Goal: Transaction & Acquisition: Purchase product/service

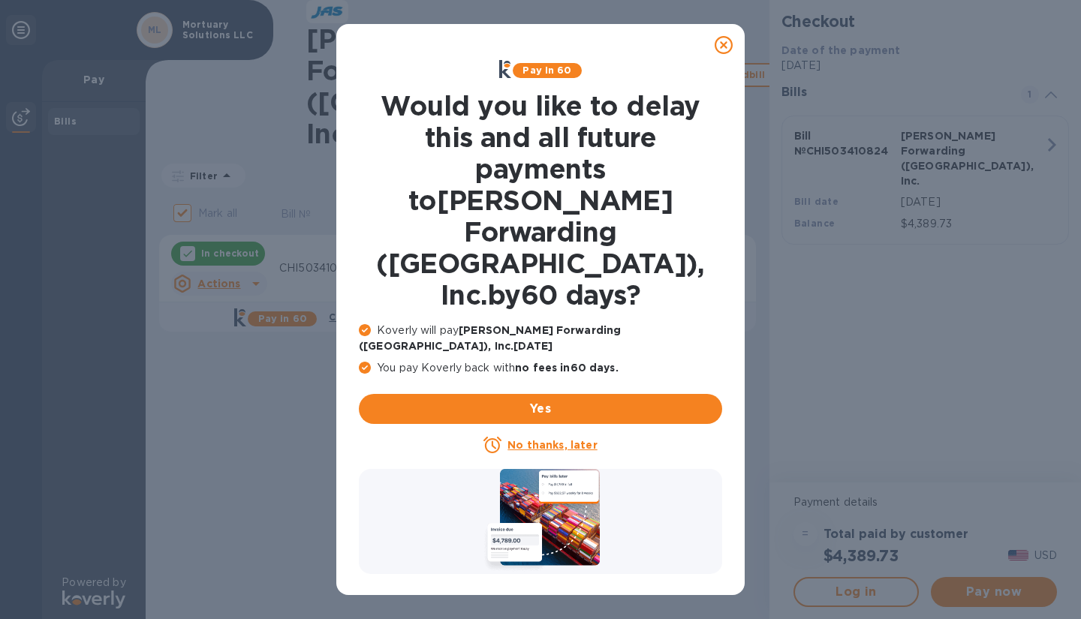
click at [723, 44] on icon at bounding box center [723, 45] width 18 height 18
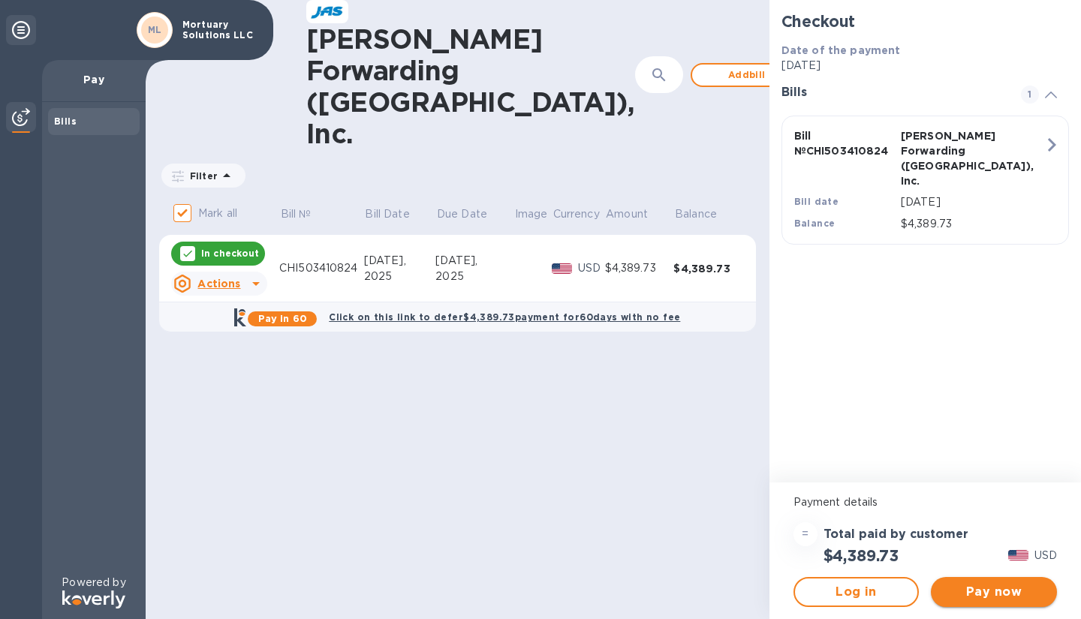
click at [1005, 588] on span "Pay now" at bounding box center [993, 592] width 102 height 18
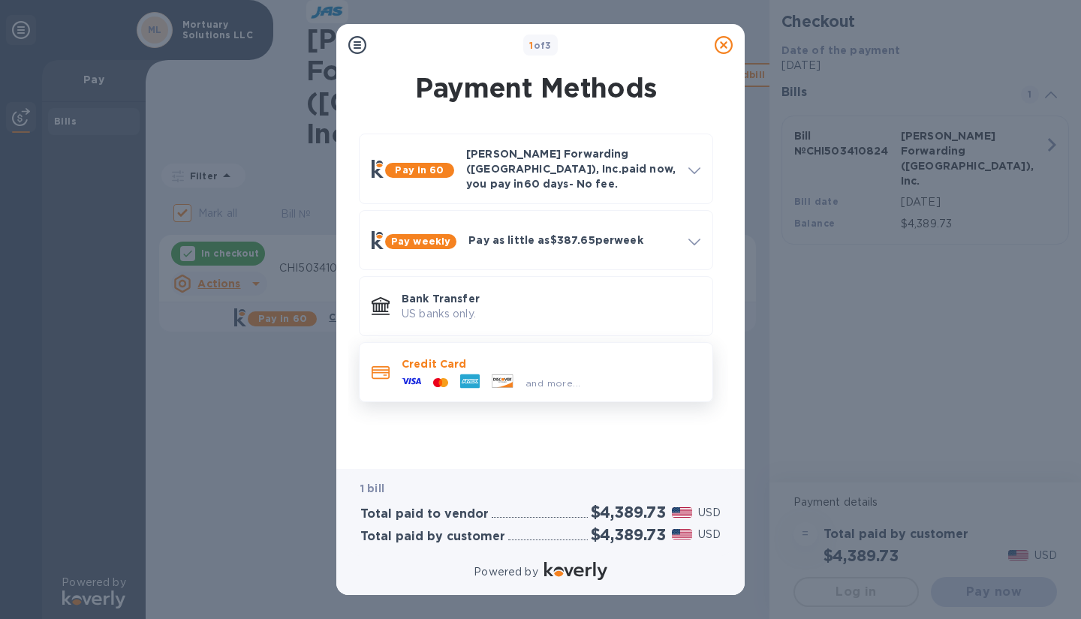
click at [562, 356] on p "Credit Card" at bounding box center [550, 363] width 299 height 15
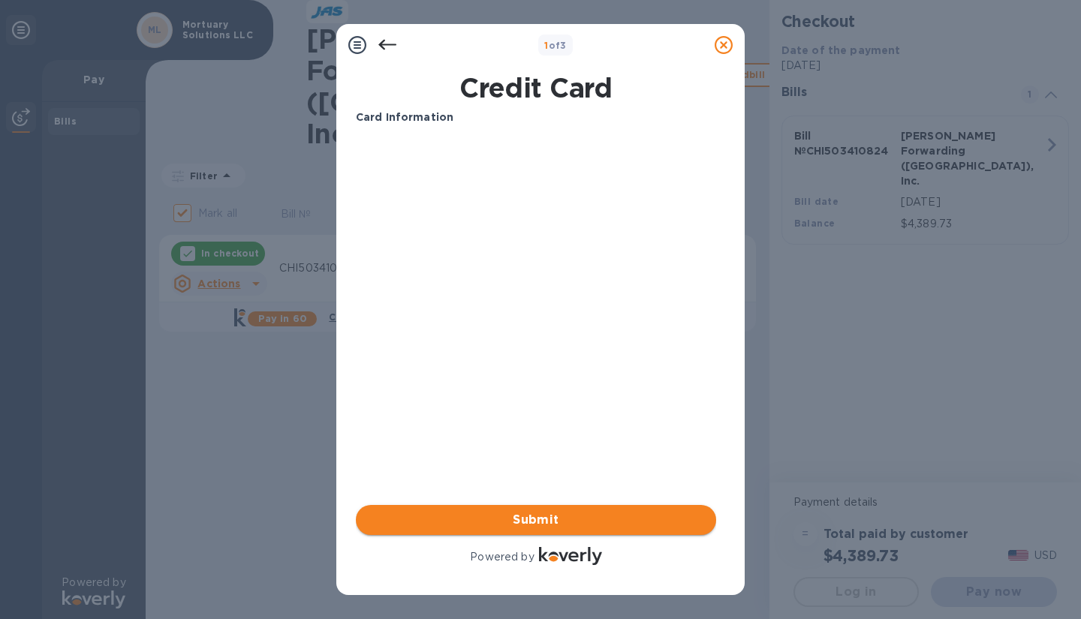
click at [519, 513] on span "Submit" at bounding box center [536, 520] width 336 height 18
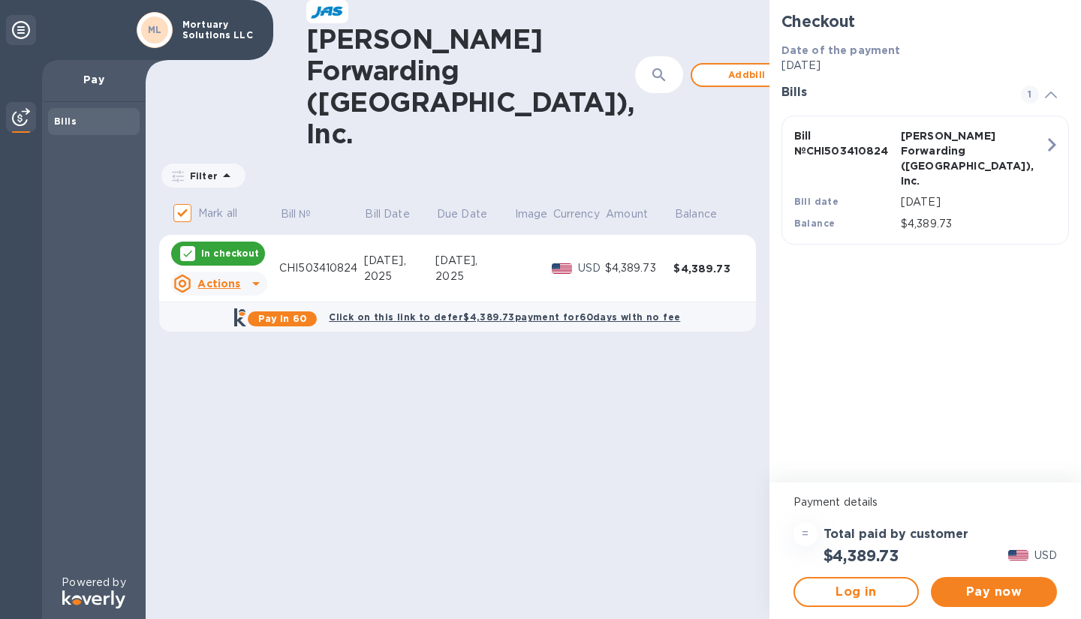
click at [227, 278] on u "Actions" at bounding box center [218, 284] width 43 height 12
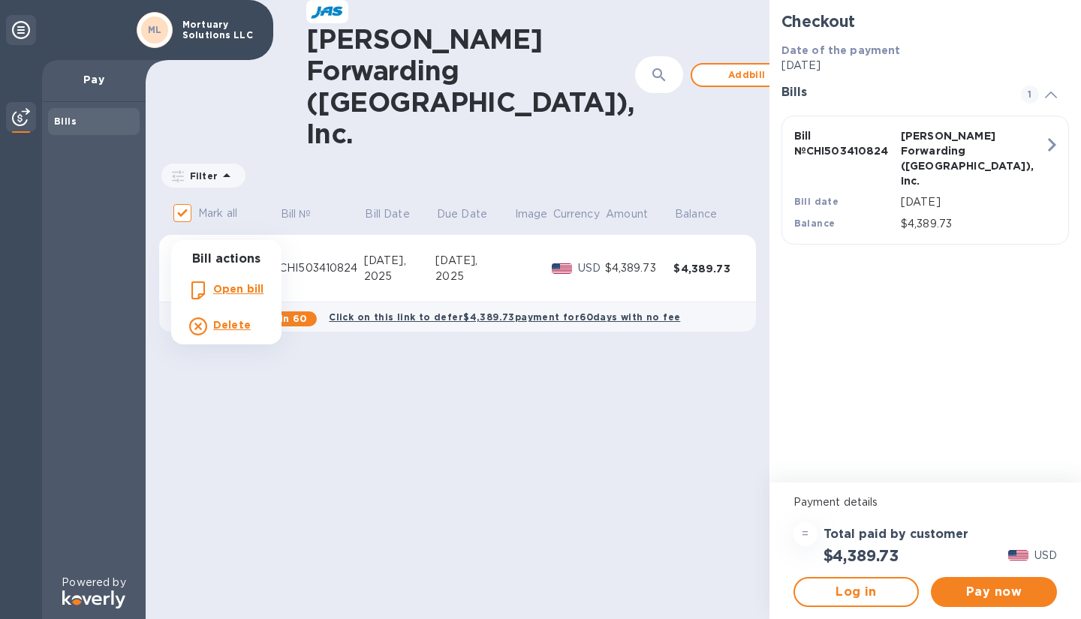
click at [233, 326] on b "Delete" at bounding box center [232, 325] width 38 height 12
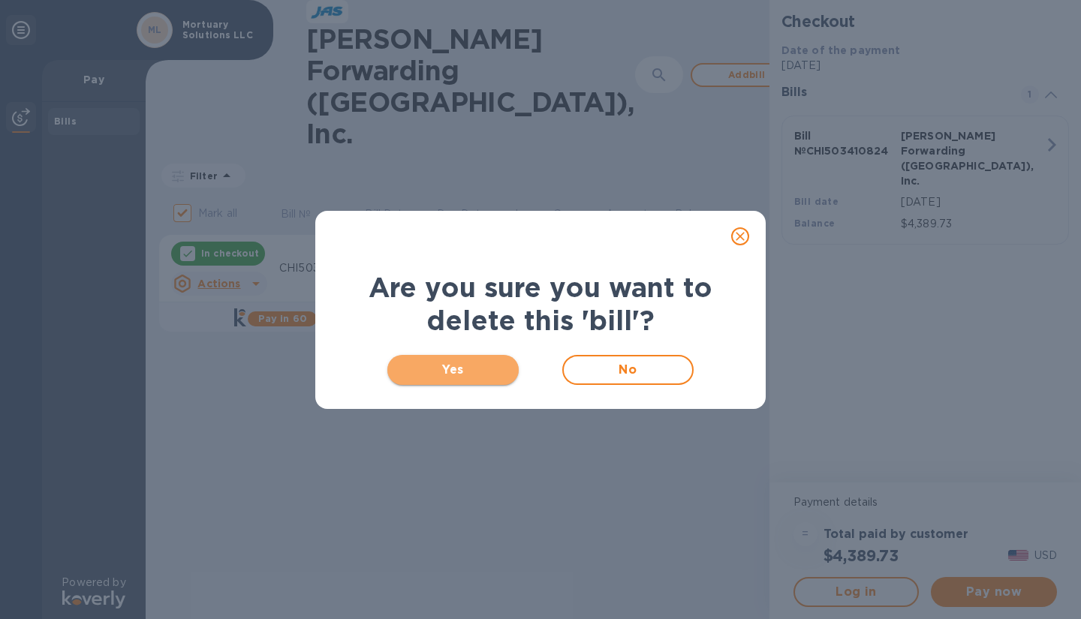
click at [484, 378] on button "Yes" at bounding box center [452, 370] width 131 height 30
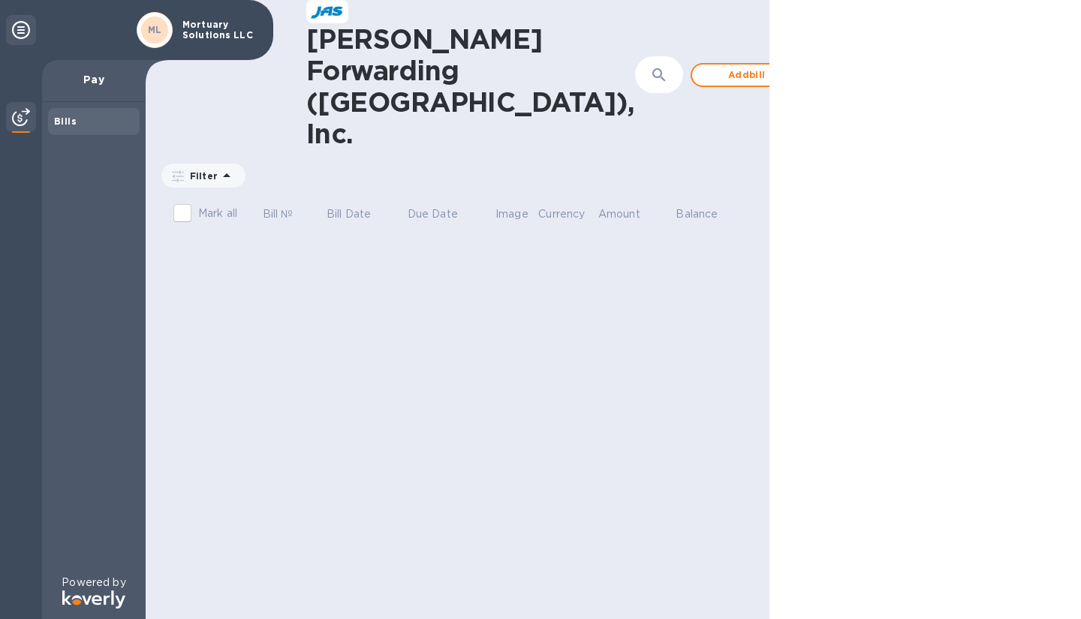
drag, startPoint x: 484, startPoint y: 378, endPoint x: 443, endPoint y: 348, distance: 51.0
click at [443, 348] on div "[PERSON_NAME] Forwarding ([GEOGRAPHIC_DATA]), Inc. ​ Add bill Filter Amount Mar…" at bounding box center [458, 309] width 624 height 619
click at [183, 197] on input "Mark all" at bounding box center [183, 213] width 32 height 32
checkbox input "false"
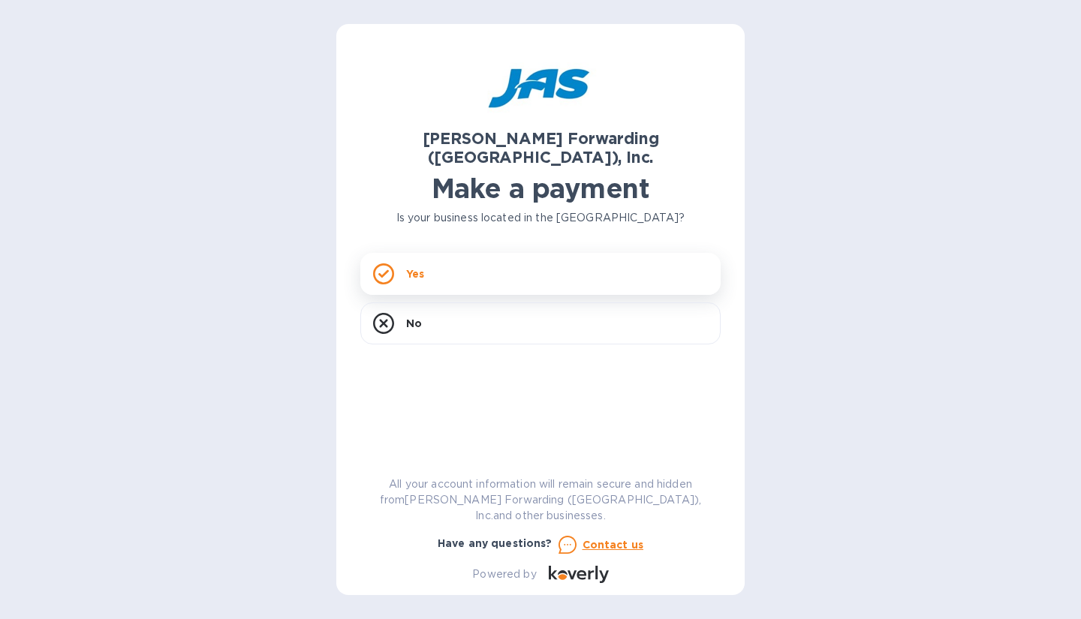
click at [594, 253] on div "Yes" at bounding box center [540, 274] width 360 height 42
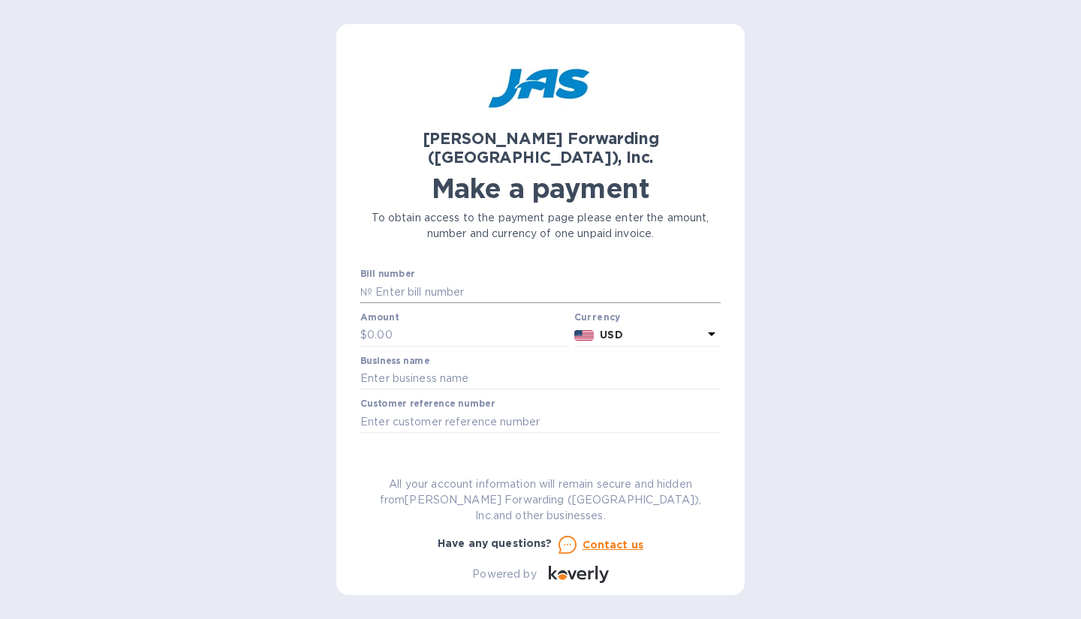
click at [507, 281] on input "text" at bounding box center [546, 292] width 348 height 23
type input "CHI503410824"
click at [430, 324] on input "text" at bounding box center [467, 335] width 201 height 23
type input "4,389.73"
click at [434, 389] on div at bounding box center [540, 390] width 360 height 3
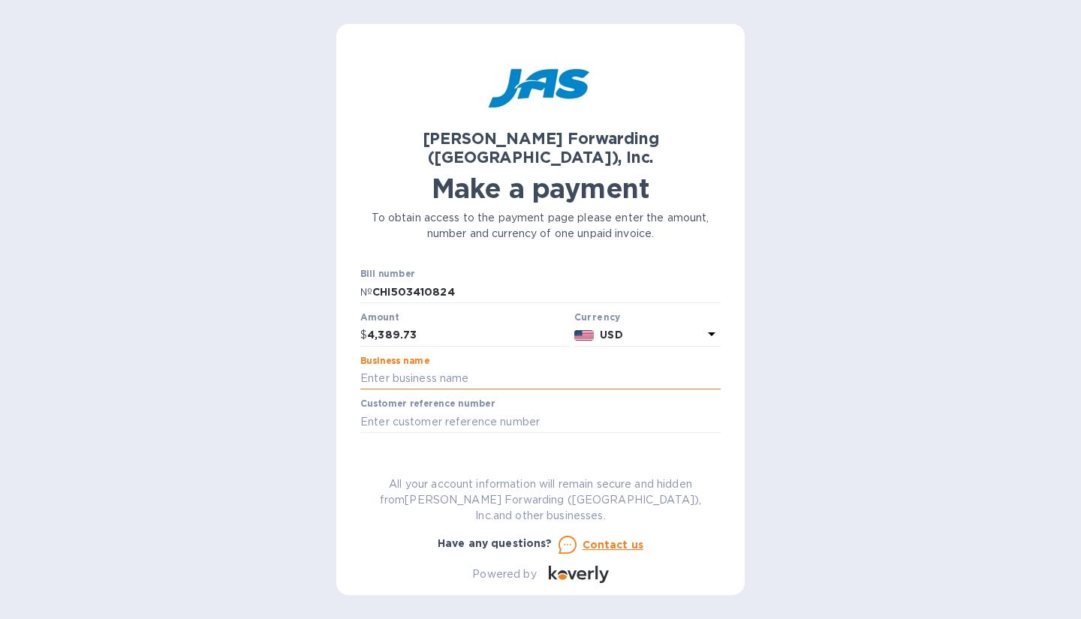
click at [434, 368] on input "text" at bounding box center [540, 379] width 360 height 23
type input "Mortuary Solutions LLC"
click at [434, 410] on input "text" at bounding box center [540, 421] width 360 height 23
type input "CHI500782140"
click at [458, 460] on span "Go to payment page" at bounding box center [540, 469] width 336 height 18
